Goal: Information Seeking & Learning: Learn about a topic

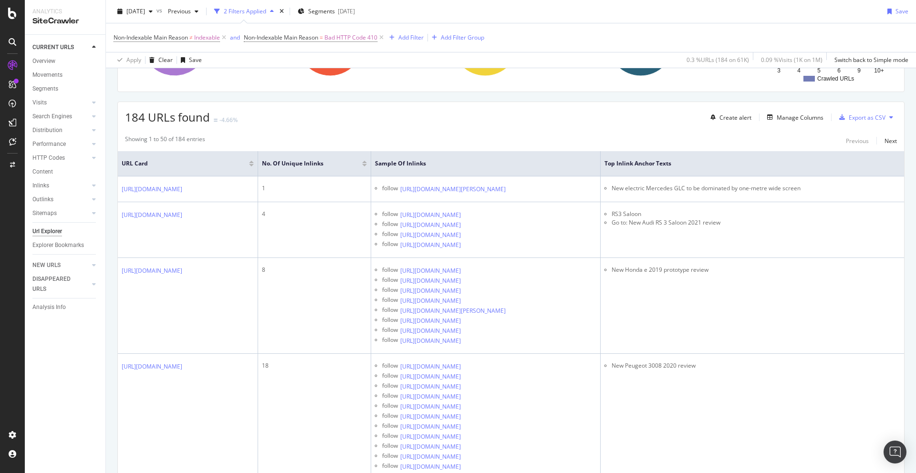
scroll to position [149, 0]
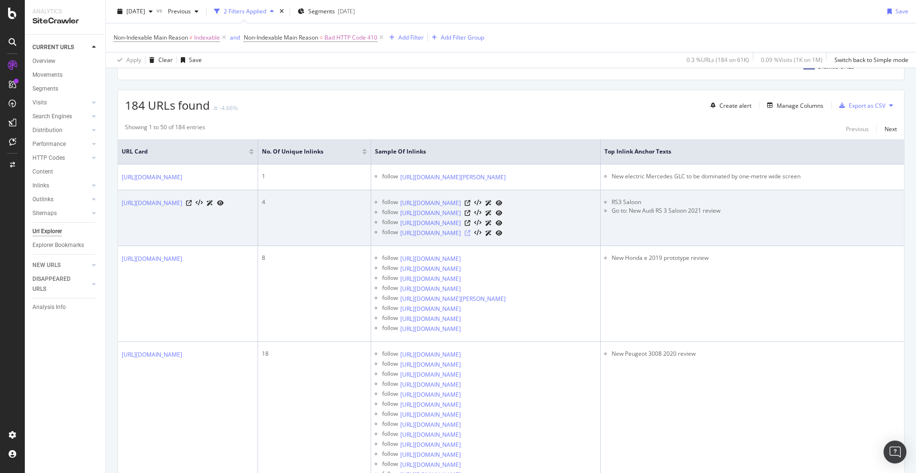
click at [470, 236] on icon at bounding box center [468, 233] width 6 height 6
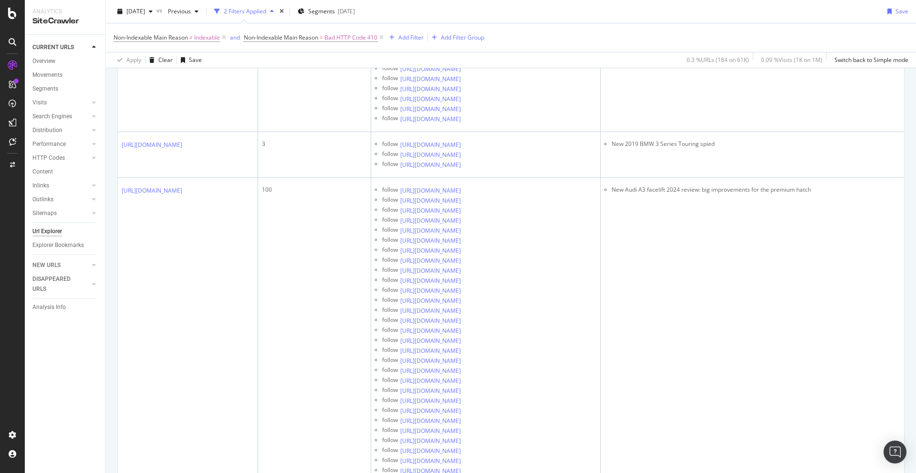
scroll to position [0, 0]
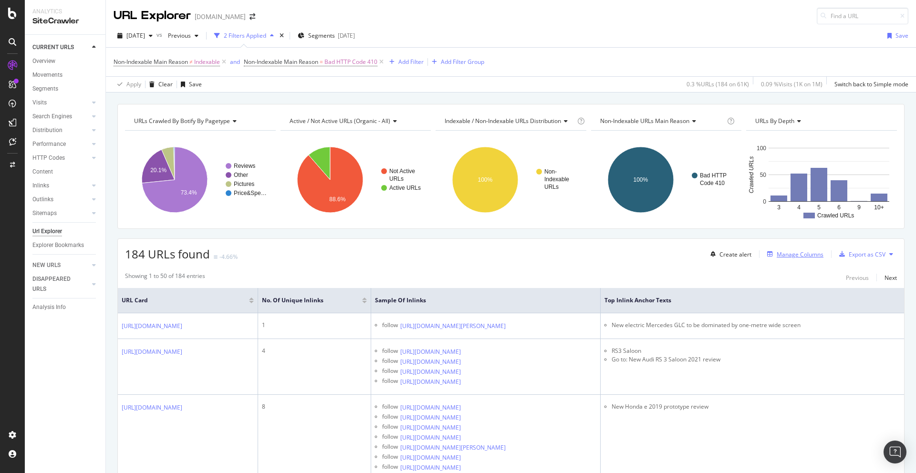
click at [808, 254] on div "Manage Columns" at bounding box center [799, 254] width 47 height 8
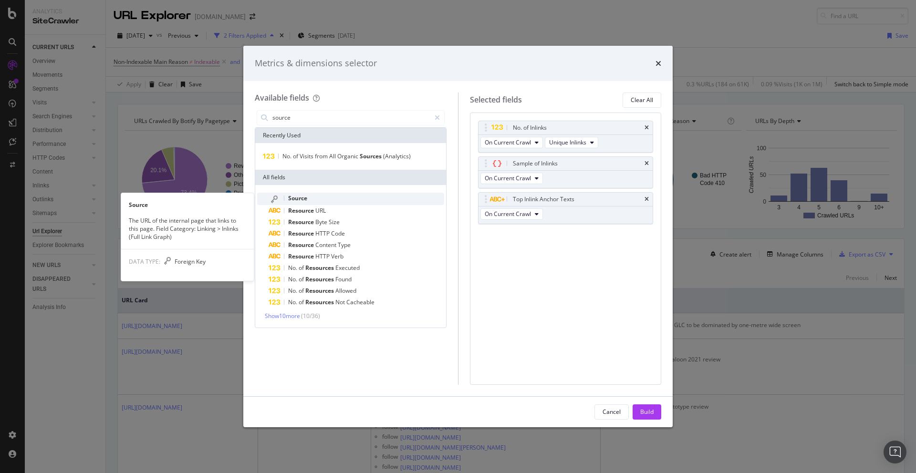
type input "source"
click at [311, 193] on div "Source" at bounding box center [357, 199] width 176 height 12
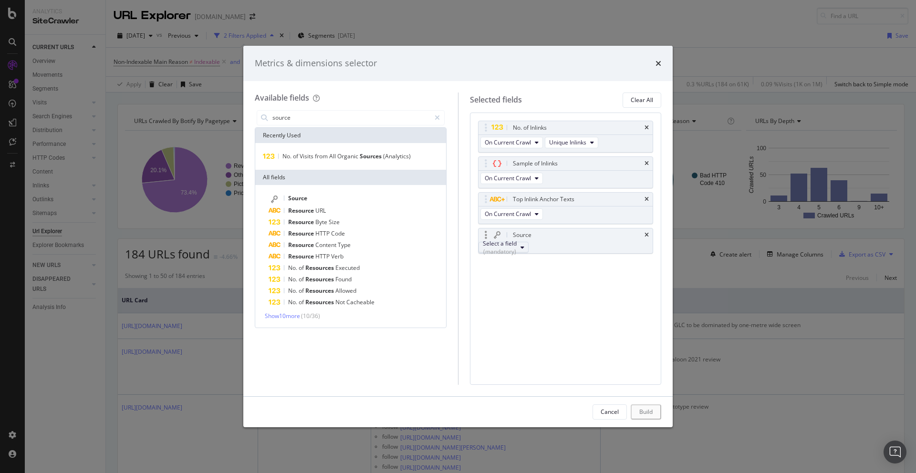
click at [517, 250] on div "Select a field (mandatory)" at bounding box center [500, 247] width 34 height 16
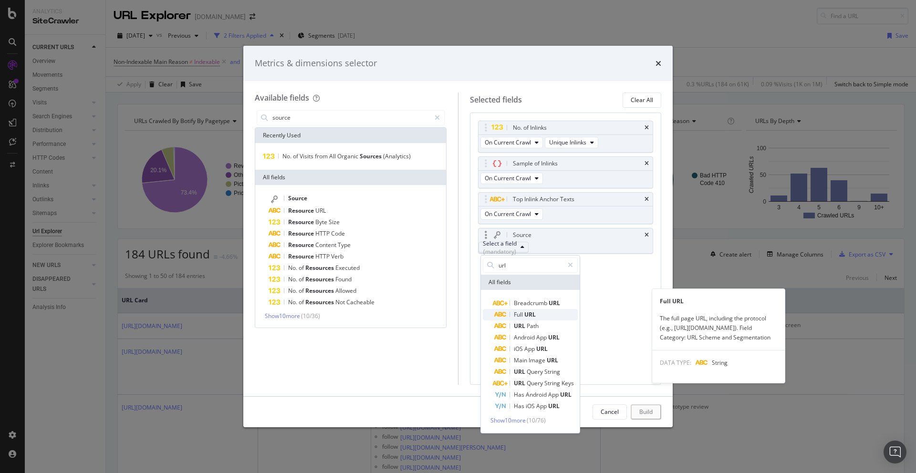
type input "url"
click at [538, 316] on span "Full URL" at bounding box center [535, 314] width 83 height 11
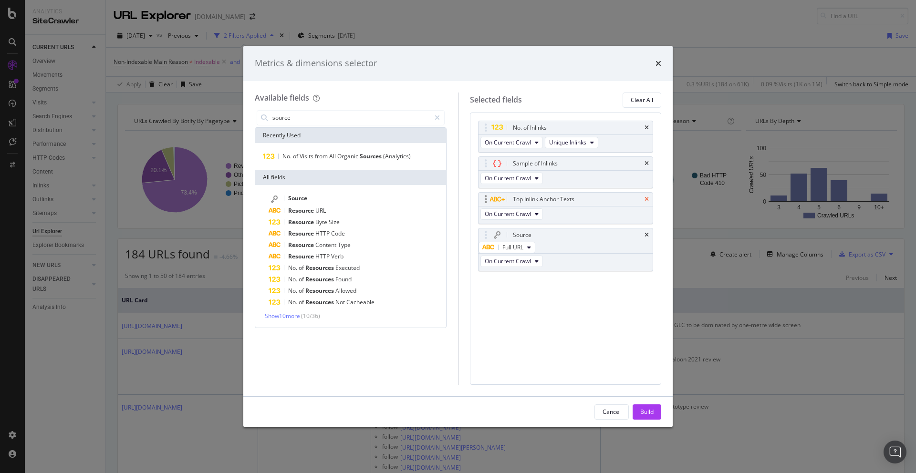
click at [646, 199] on icon "times" at bounding box center [646, 200] width 4 height 6
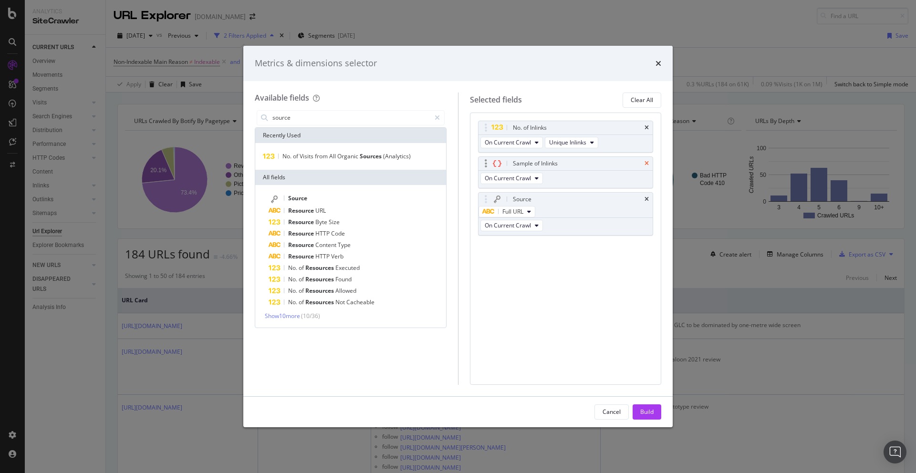
click at [648, 165] on icon "times" at bounding box center [646, 164] width 4 height 6
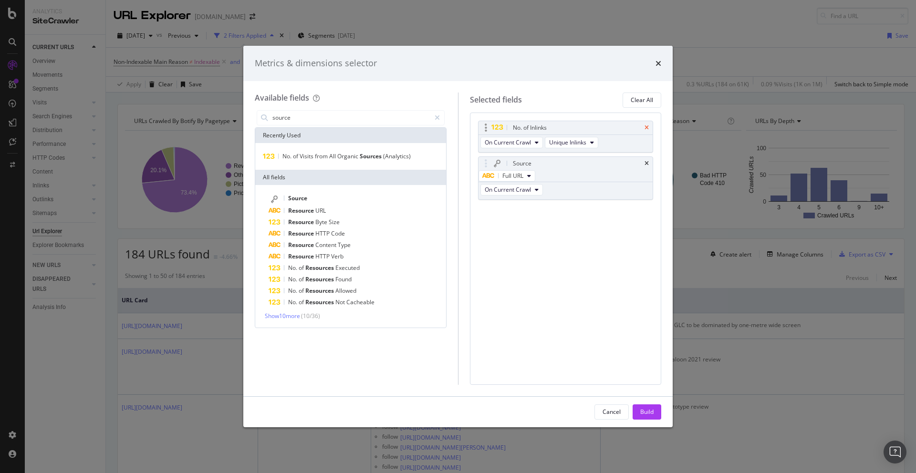
click at [648, 129] on icon "times" at bounding box center [646, 128] width 4 height 6
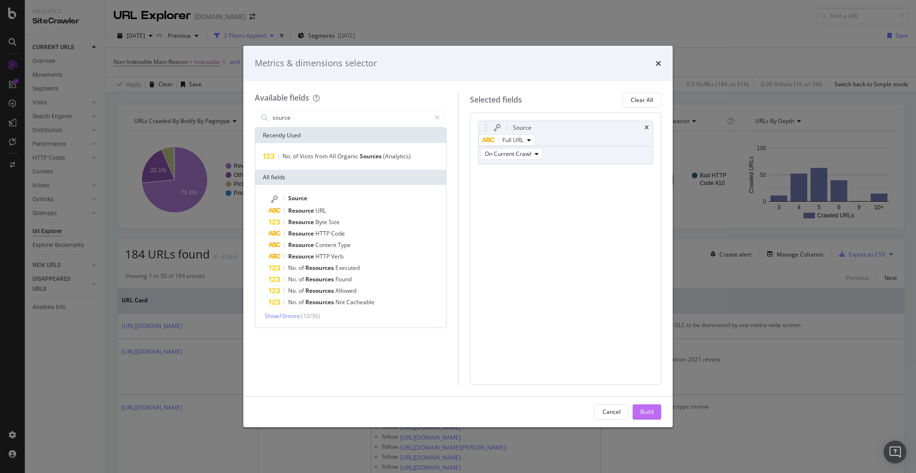
click at [650, 414] on div "Build" at bounding box center [646, 412] width 13 height 8
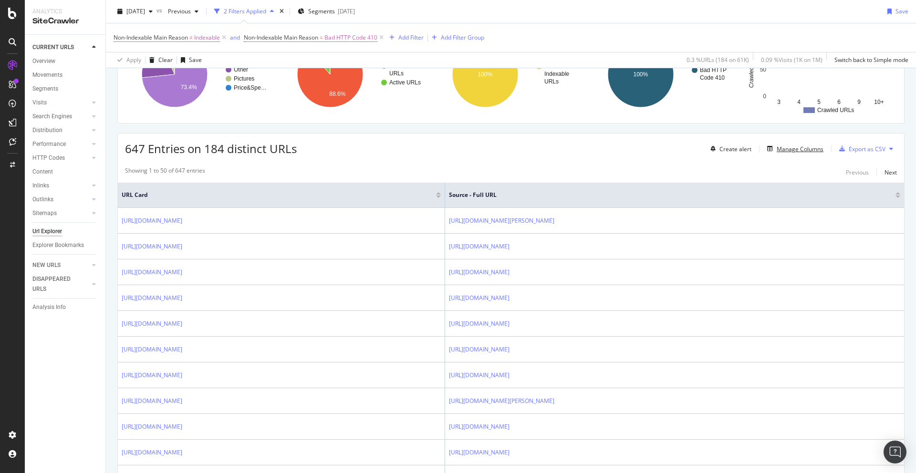
scroll to position [103, 0]
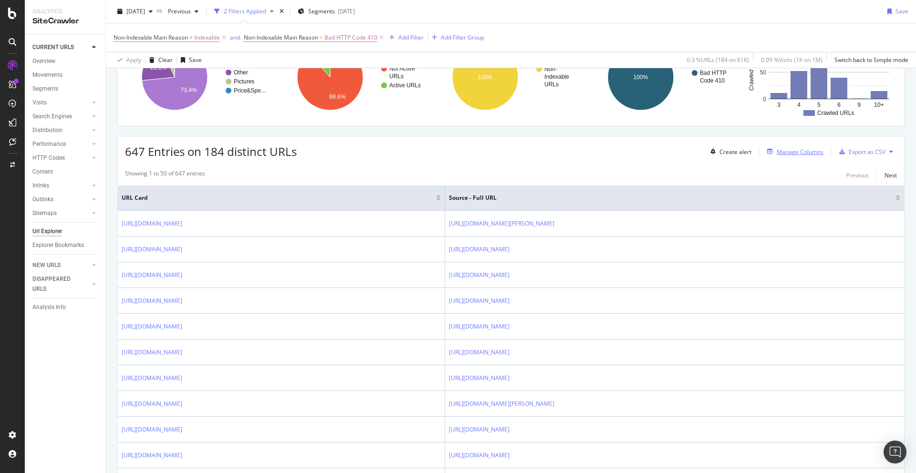
click at [797, 148] on div "Manage Columns" at bounding box center [799, 152] width 47 height 8
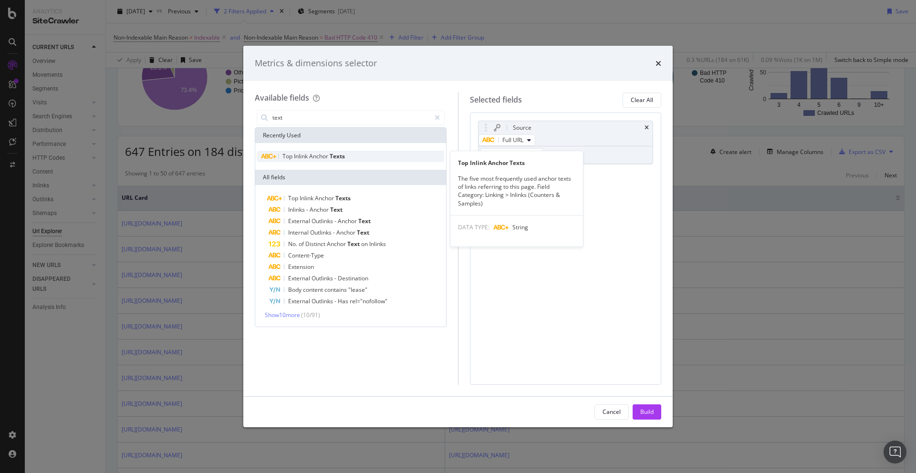
type input "text"
click at [357, 154] on div "Top Inlink Anchor Texts" at bounding box center [350, 156] width 187 height 11
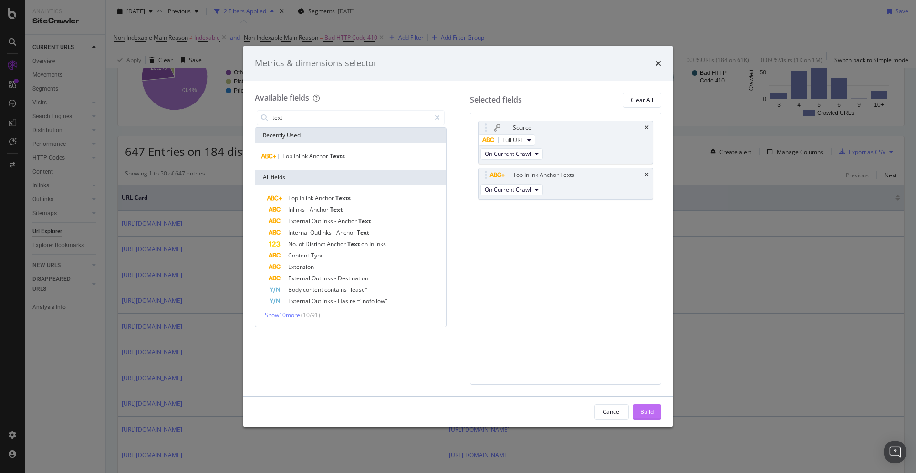
click at [644, 416] on div "Build" at bounding box center [646, 412] width 13 height 14
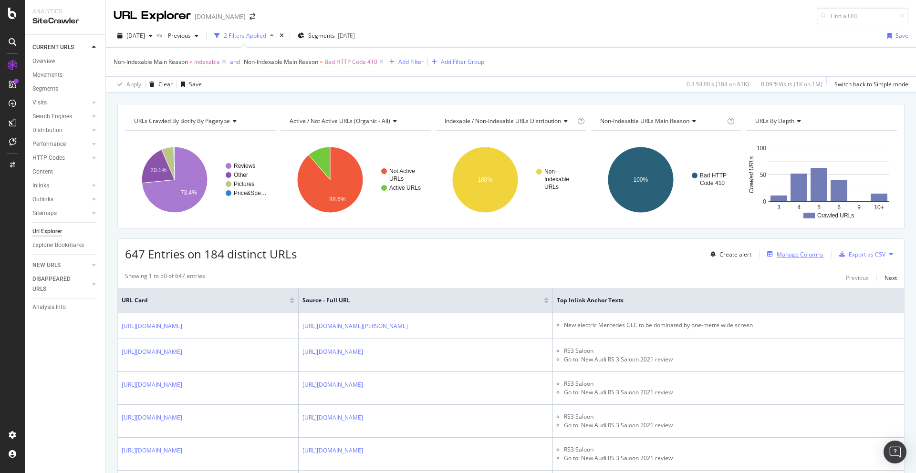
click at [789, 252] on div "Manage Columns" at bounding box center [799, 254] width 47 height 8
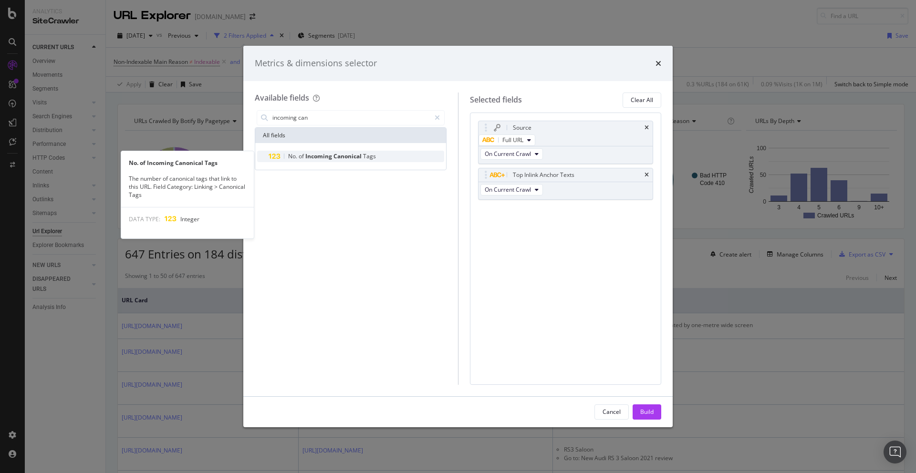
click at [357, 158] on span "Canonical" at bounding box center [348, 156] width 30 height 8
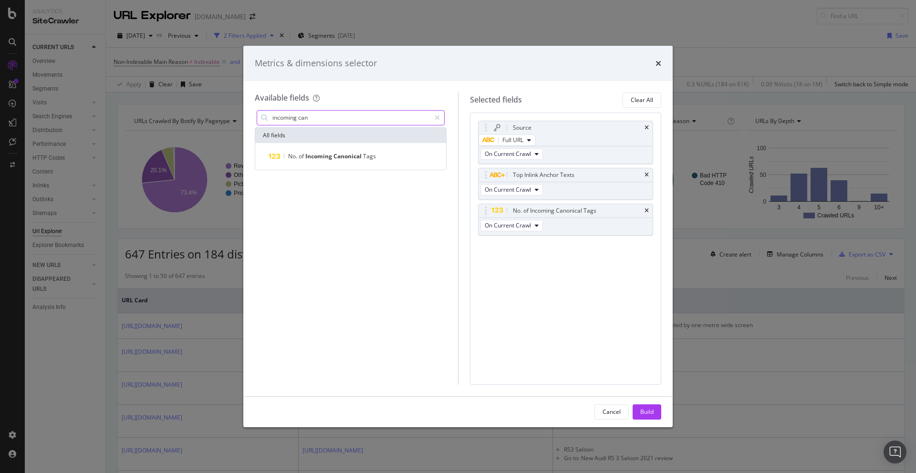
click at [318, 114] on input "incoming can" at bounding box center [350, 118] width 159 height 14
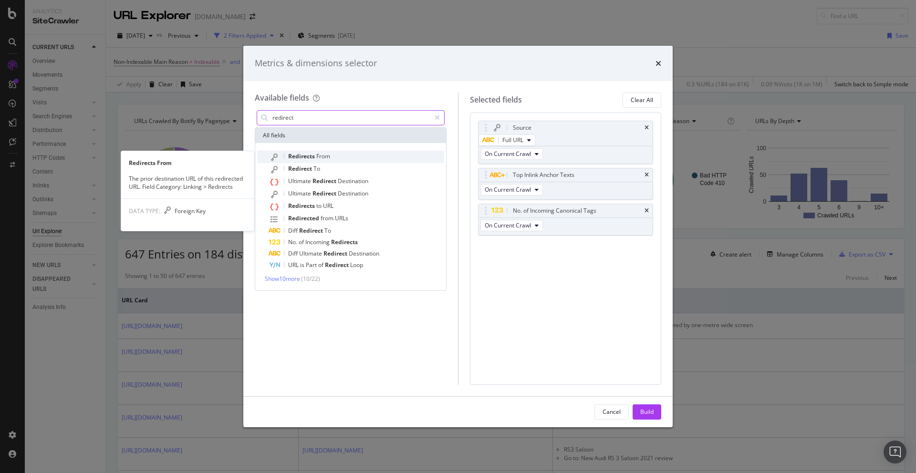
type input "redirect"
click at [331, 156] on div "Redirects From" at bounding box center [357, 157] width 176 height 12
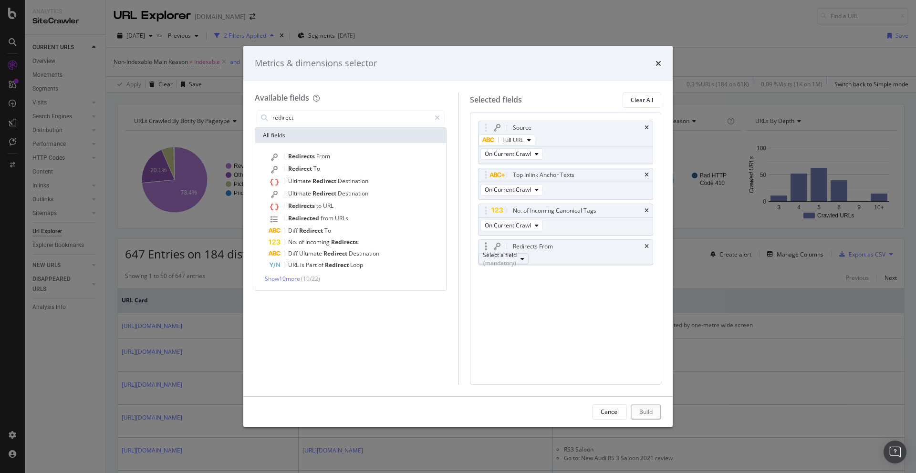
click at [517, 265] on div "(mandatory)" at bounding box center [500, 263] width 34 height 8
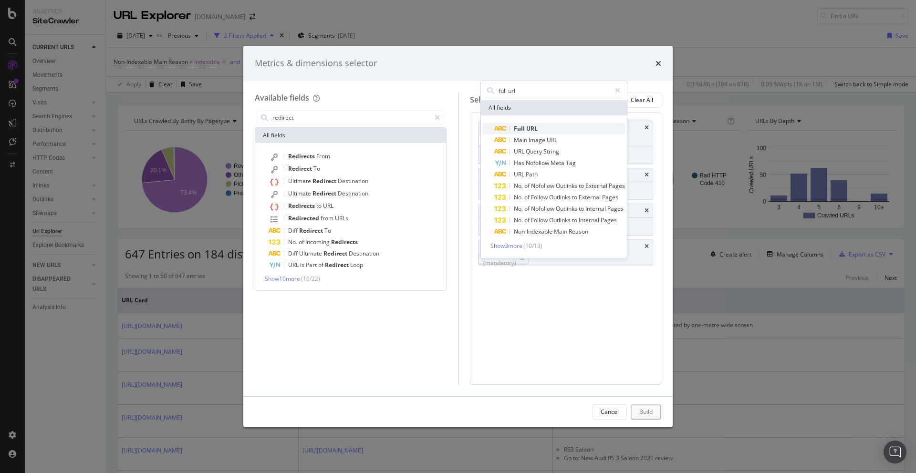
type input "full url"
click at [560, 132] on span "Full URL" at bounding box center [559, 128] width 131 height 11
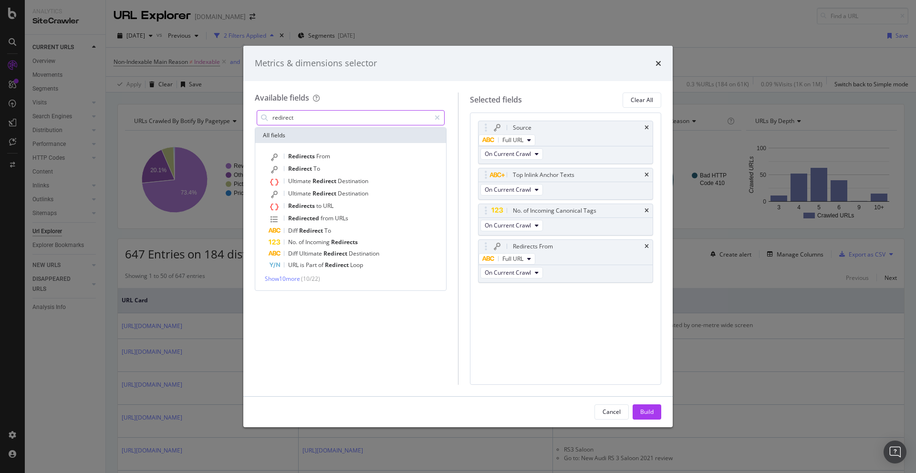
click at [328, 123] on input "redirect" at bounding box center [350, 118] width 159 height 14
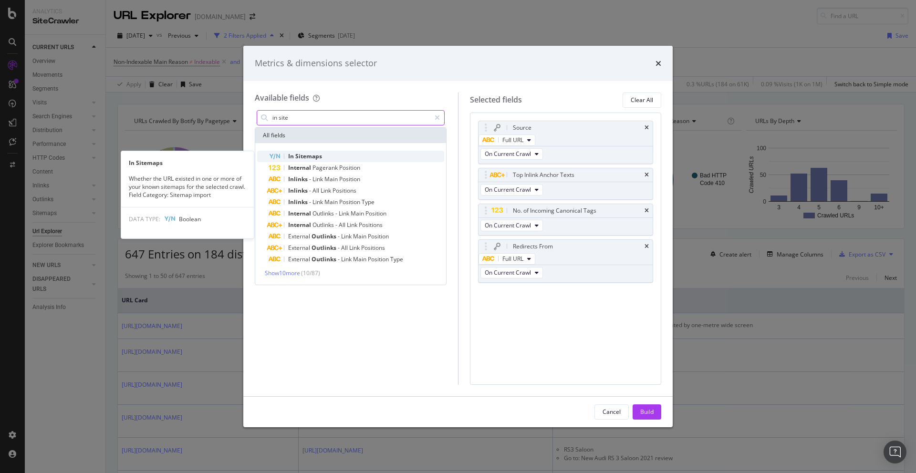
type input "in site"
click at [319, 153] on span "Sitemaps" at bounding box center [308, 156] width 27 height 8
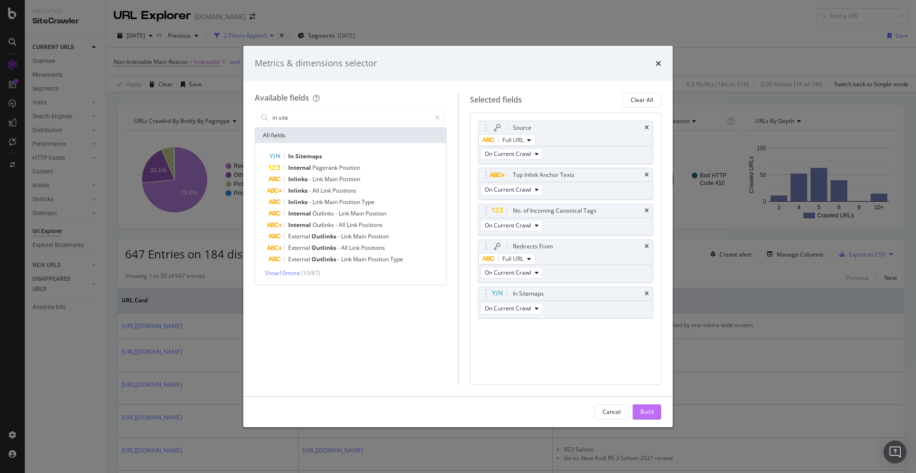
click at [652, 412] on div "Build" at bounding box center [646, 412] width 13 height 8
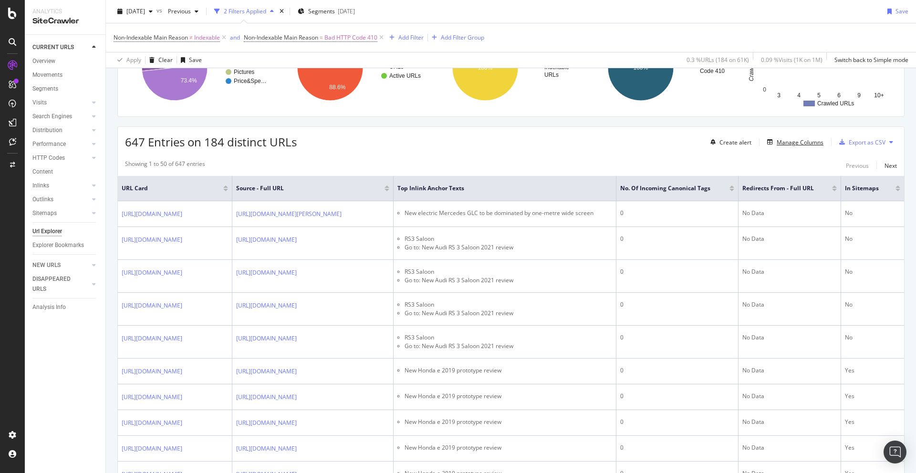
scroll to position [126, 0]
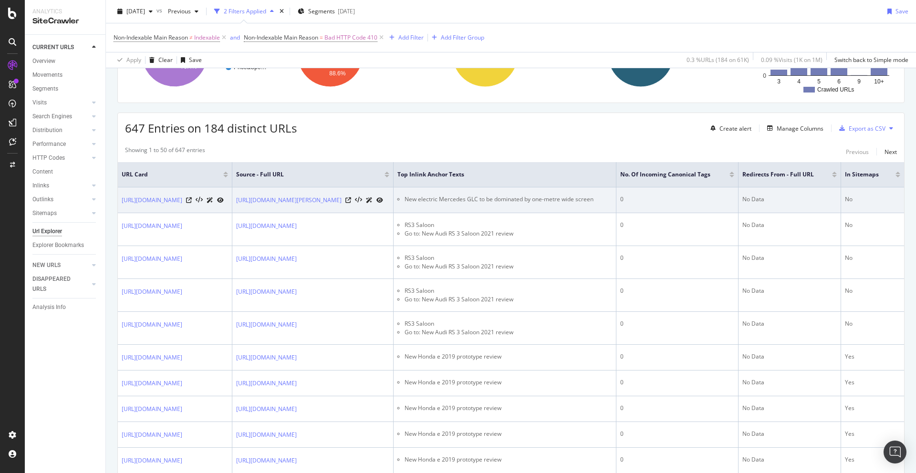
click at [612, 199] on li "New electric Mercedes GLC to be dominated by one-metre wide screen" at bounding box center [508, 199] width 208 height 9
copy li "New electric Mercedes GLC to be dominated by one-metre wide screen"
click at [393, 213] on td "[URL][DOMAIN_NAME][PERSON_NAME]" at bounding box center [312, 200] width 161 height 26
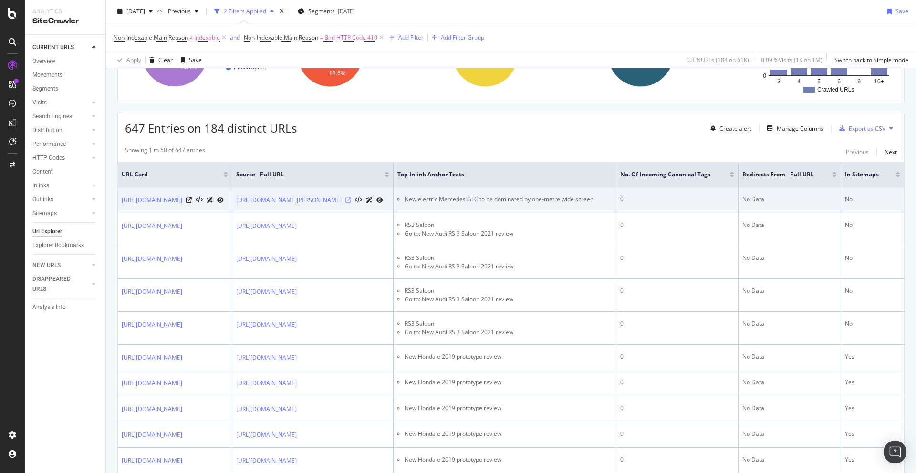
click at [351, 198] on icon at bounding box center [348, 200] width 6 height 6
click at [612, 196] on li "New electric Mercedes GLC to be dominated by one-metre wide screen" at bounding box center [508, 199] width 208 height 9
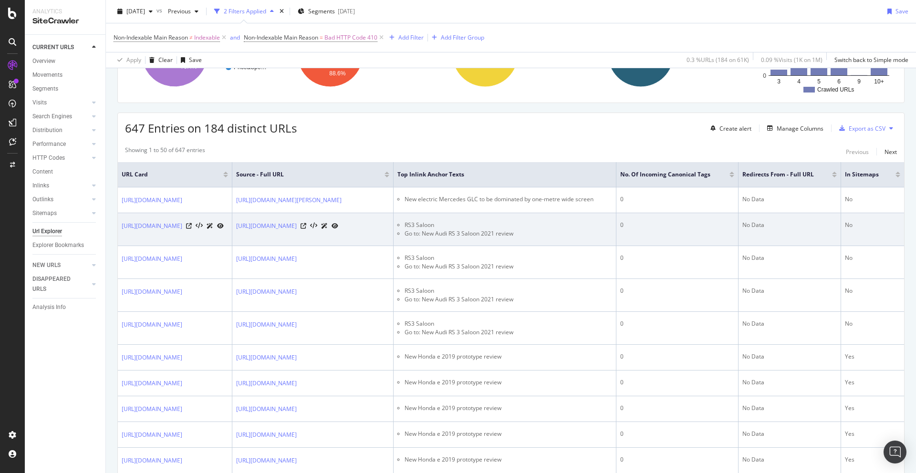
click at [612, 229] on li "RS3 Saloon" at bounding box center [508, 225] width 208 height 9
click at [306, 229] on icon at bounding box center [303, 226] width 6 height 6
